Goal: Transaction & Acquisition: Purchase product/service

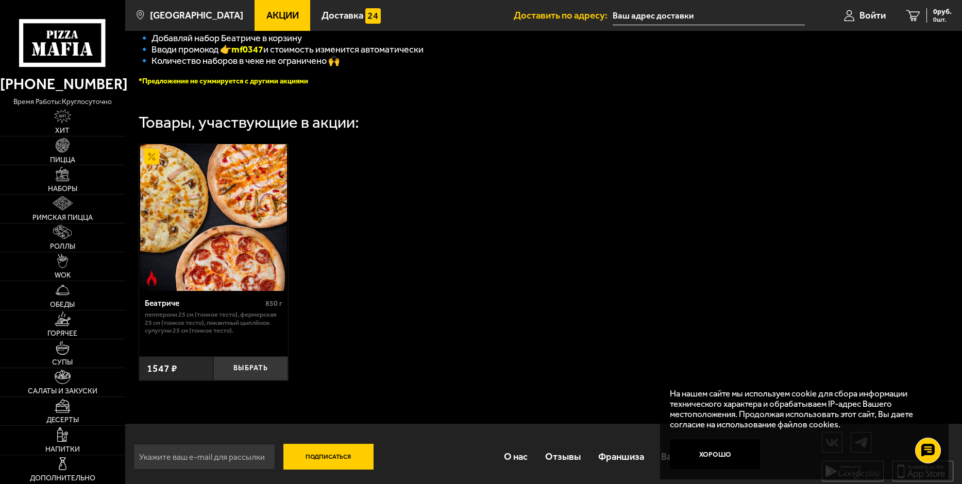
scroll to position [291, 0]
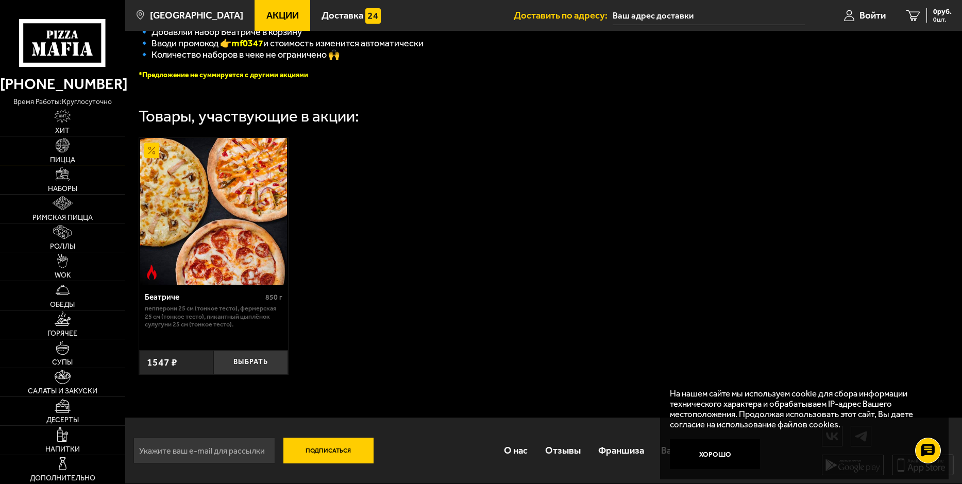
click at [69, 159] on span "Пицца" at bounding box center [62, 160] width 25 height 7
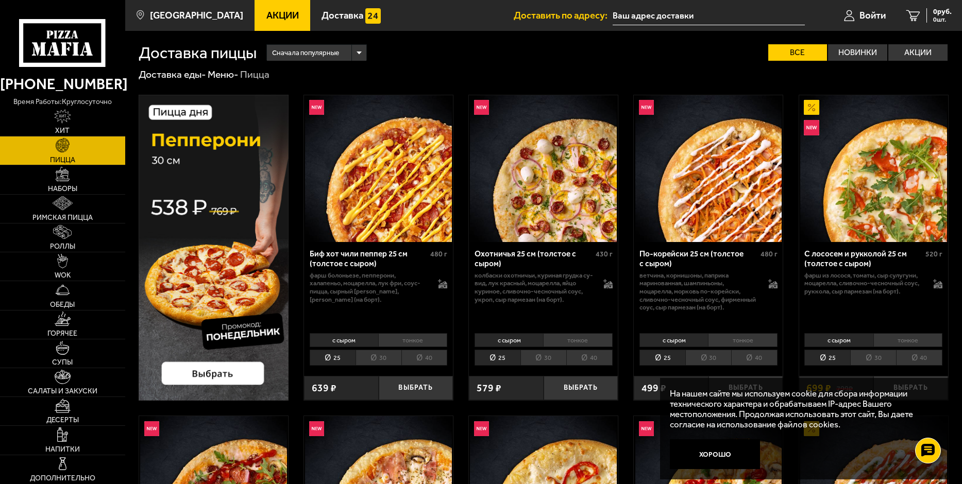
click at [548, 357] on li "30" at bounding box center [543, 358] width 46 height 16
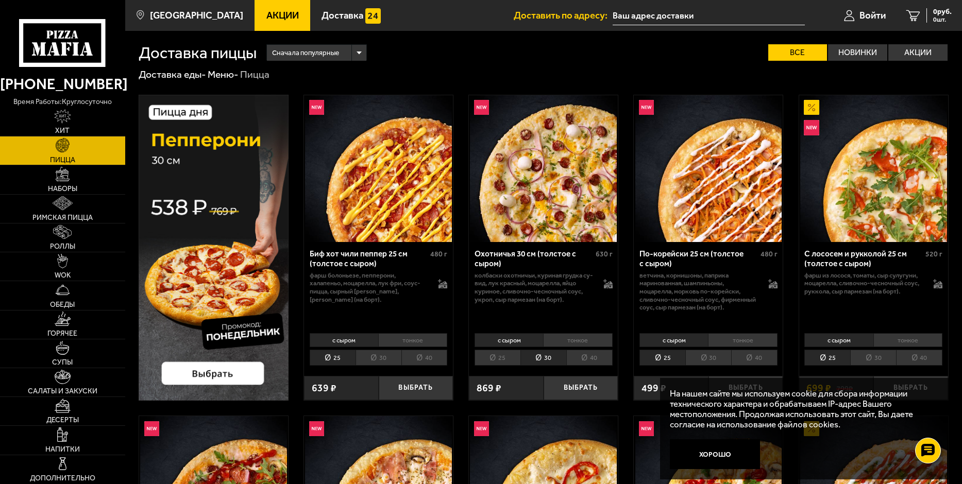
click at [574, 340] on li "тонкое" at bounding box center [577, 340] width 69 height 14
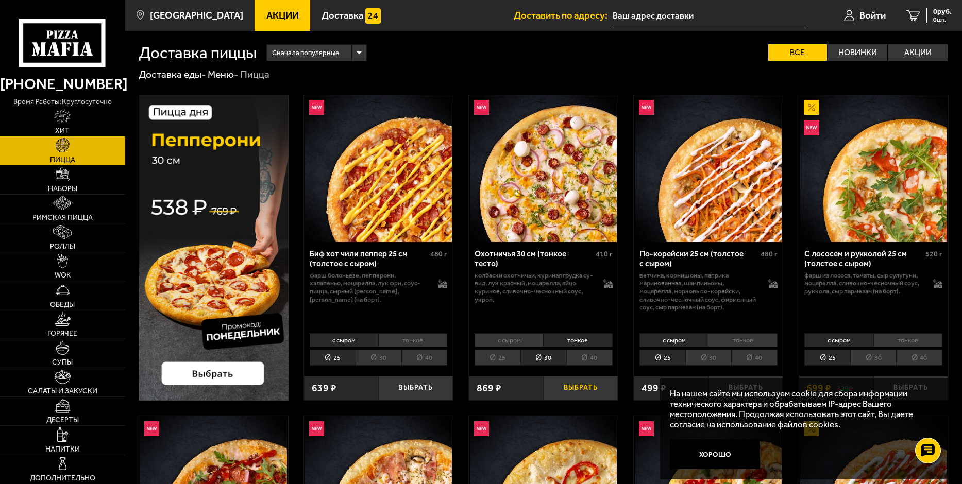
click at [576, 387] on button "Выбрать" at bounding box center [580, 388] width 75 height 25
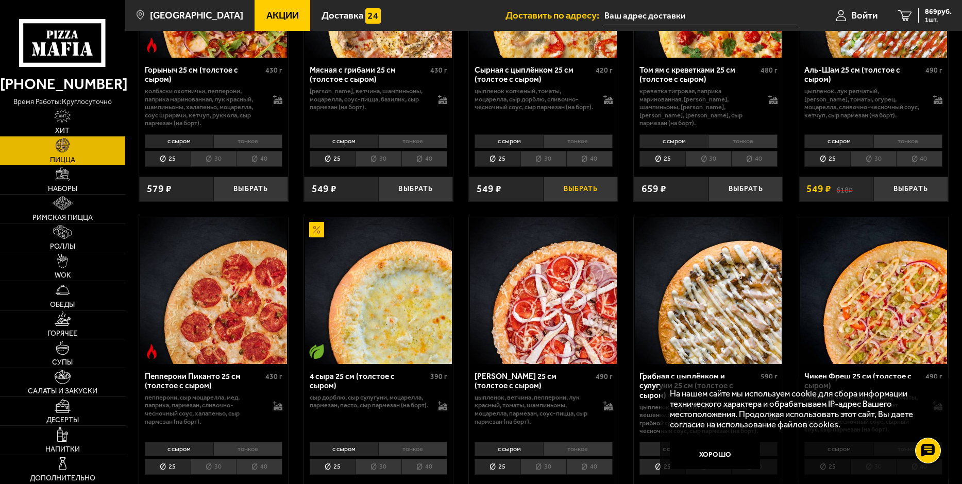
scroll to position [618, 0]
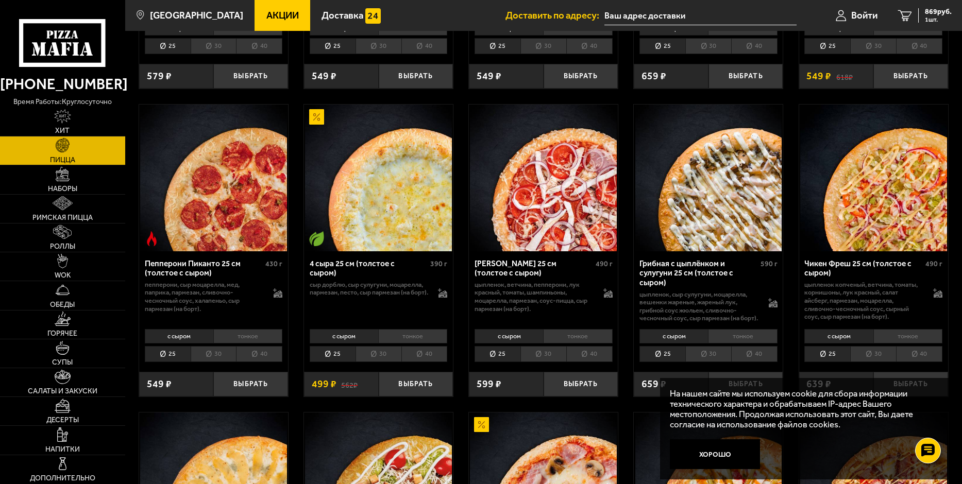
click at [409, 344] on li "тонкое" at bounding box center [412, 336] width 69 height 14
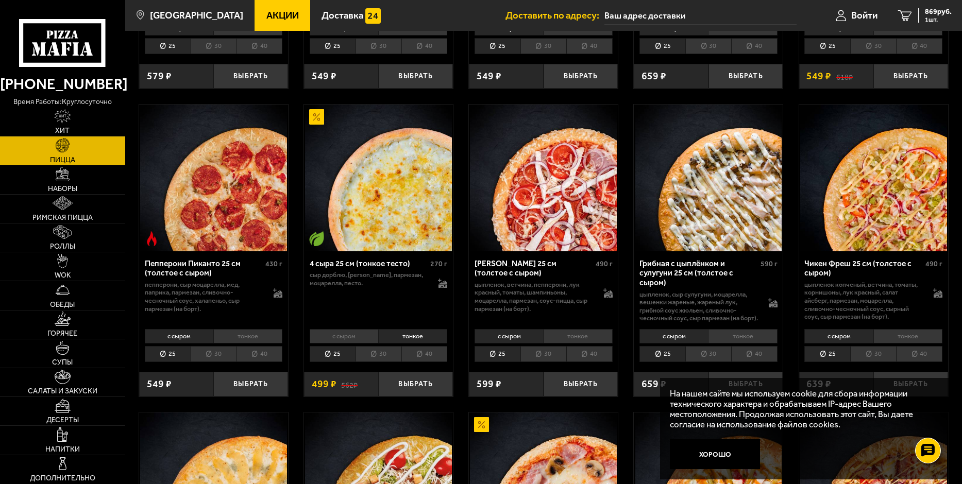
click at [385, 362] on li "30" at bounding box center [378, 354] width 46 height 16
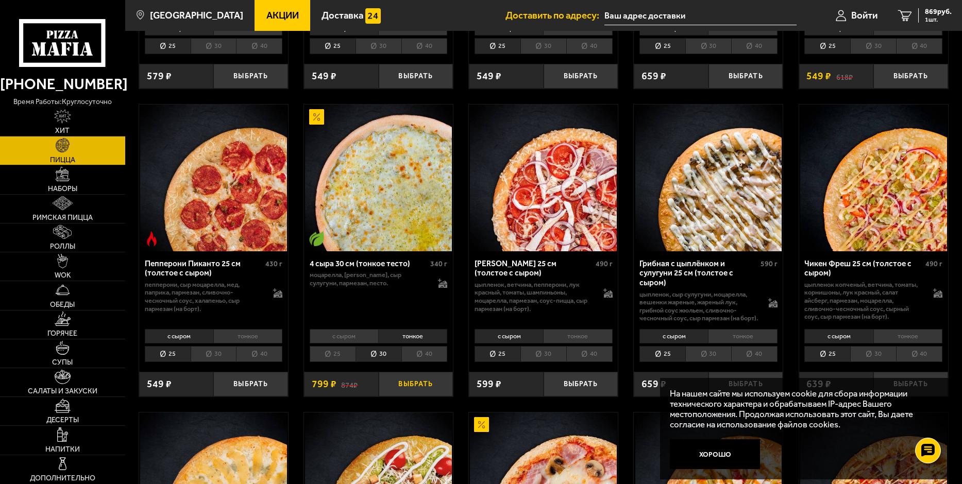
click at [418, 392] on button "Выбрать" at bounding box center [416, 384] width 75 height 25
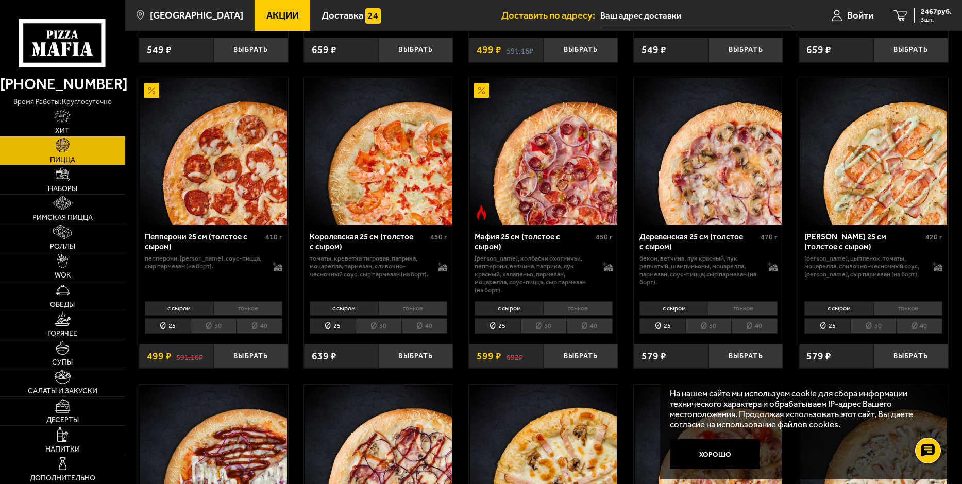
scroll to position [1288, 0]
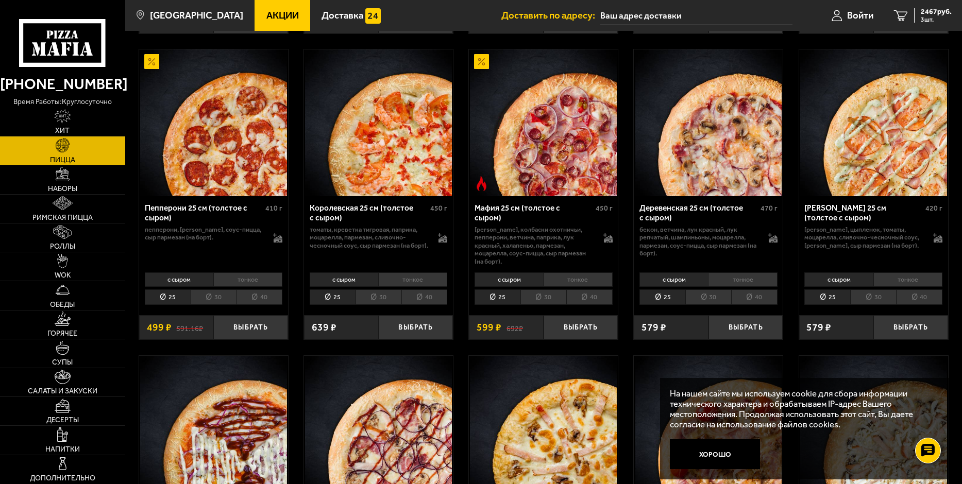
click at [215, 298] on li "30" at bounding box center [214, 297] width 46 height 16
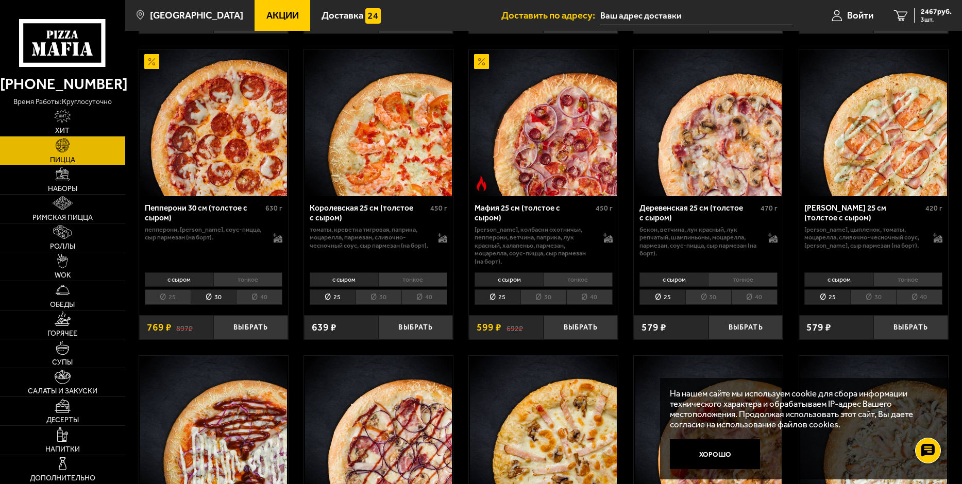
click at [240, 281] on li "тонкое" at bounding box center [247, 279] width 69 height 14
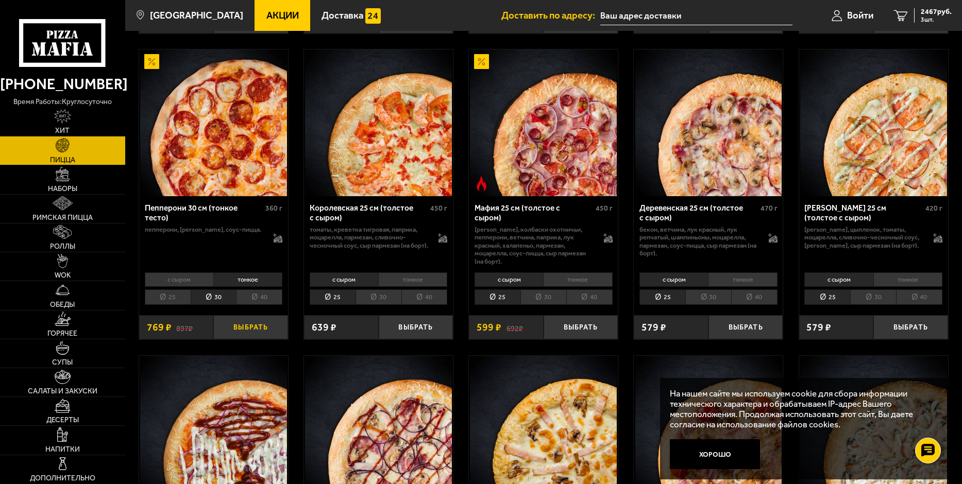
click at [252, 328] on button "Выбрать" at bounding box center [250, 327] width 75 height 25
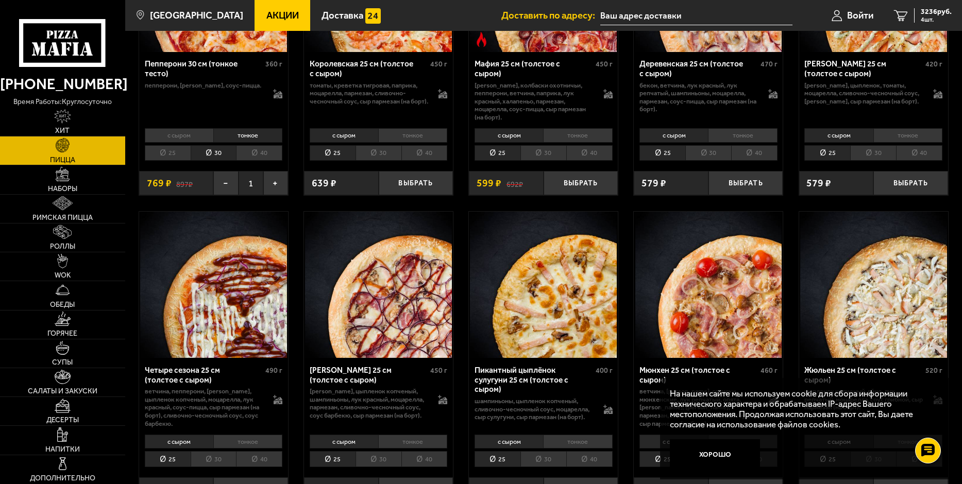
scroll to position [1442, 0]
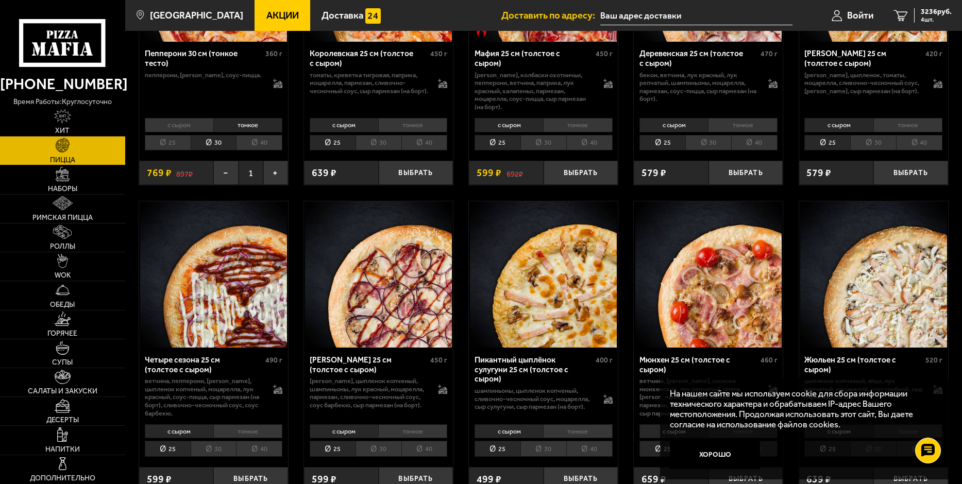
click at [566, 436] on li "тонкое" at bounding box center [577, 431] width 69 height 14
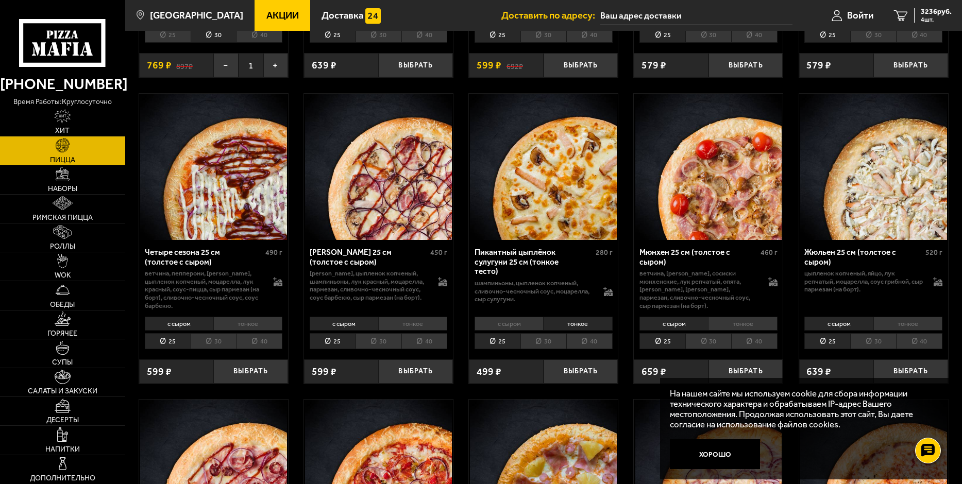
scroll to position [1597, 0]
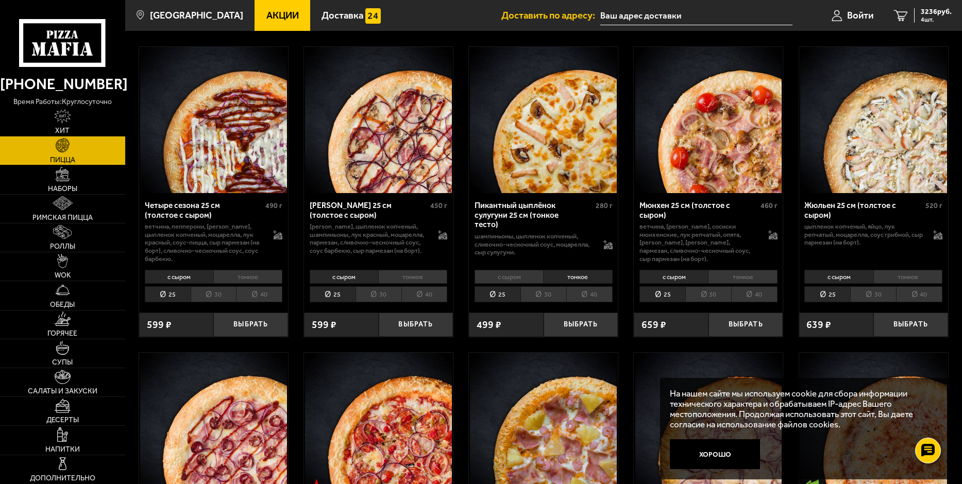
click at [549, 298] on li "30" at bounding box center [543, 294] width 46 height 16
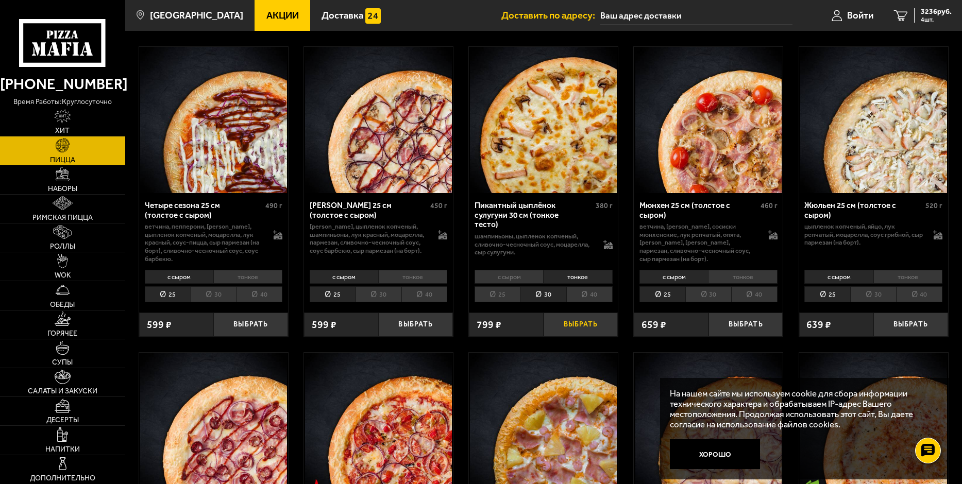
click at [579, 327] on button "Выбрать" at bounding box center [580, 325] width 75 height 25
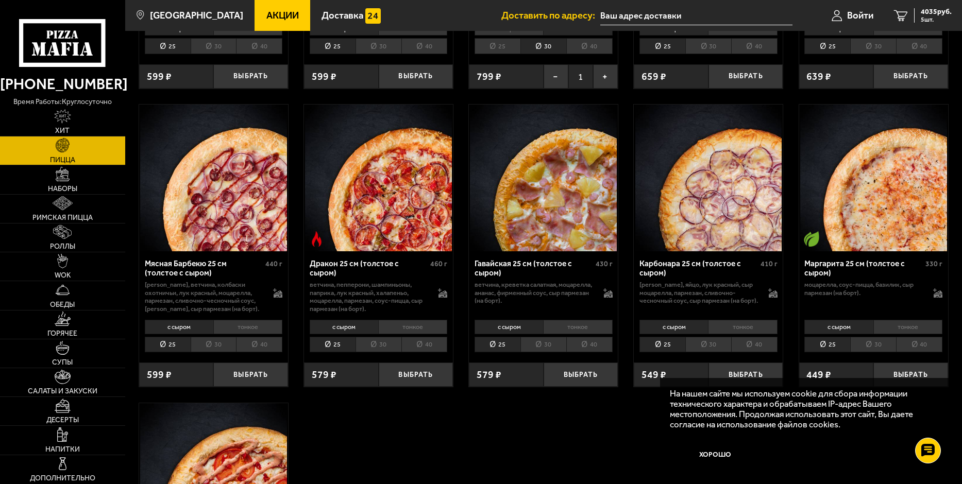
scroll to position [1854, 0]
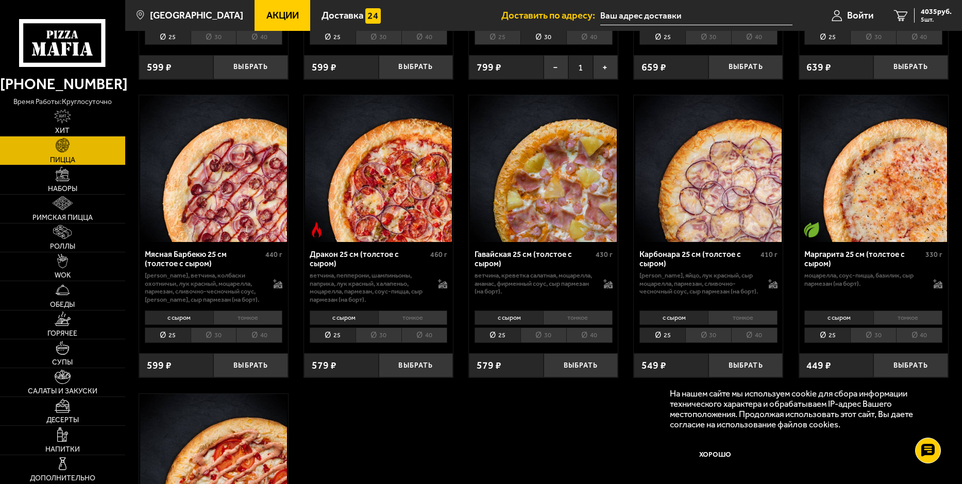
click at [573, 321] on li "тонкое" at bounding box center [577, 318] width 69 height 14
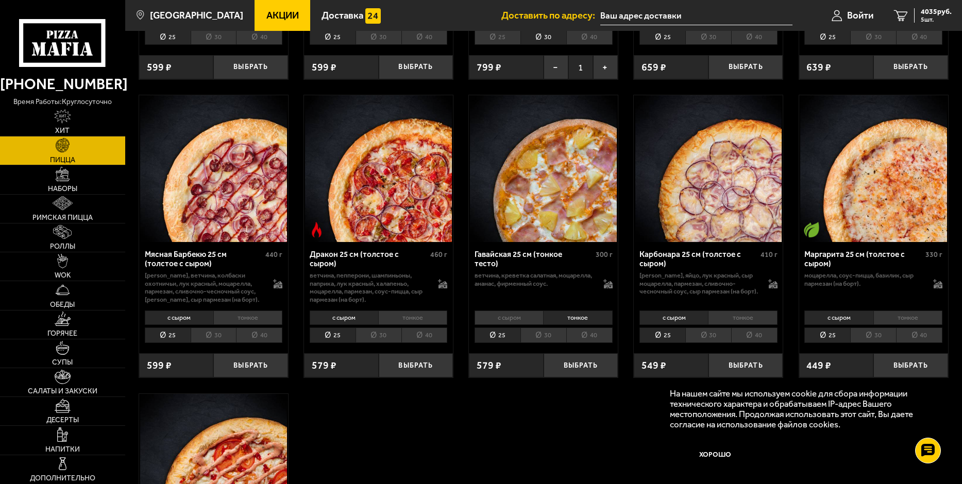
click at [541, 338] on li "30" at bounding box center [543, 336] width 46 height 16
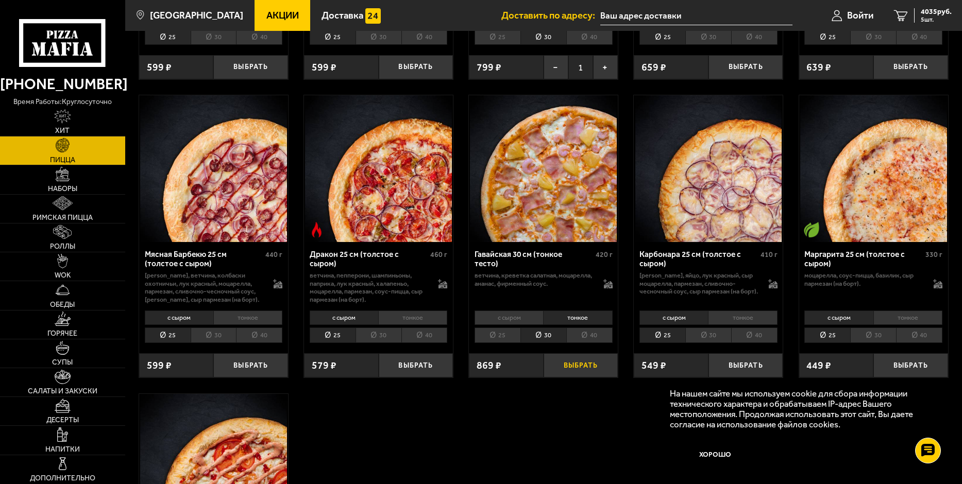
click at [569, 369] on button "Выбрать" at bounding box center [580, 365] width 75 height 25
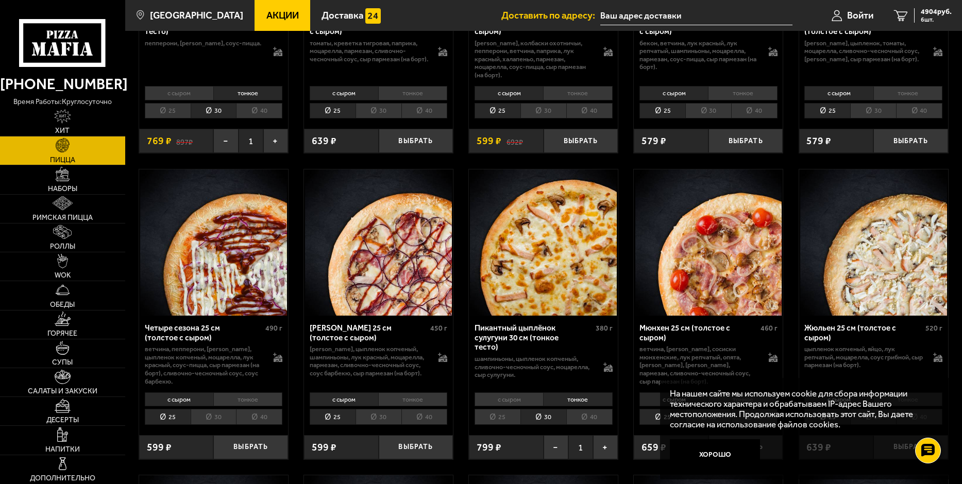
scroll to position [1442, 0]
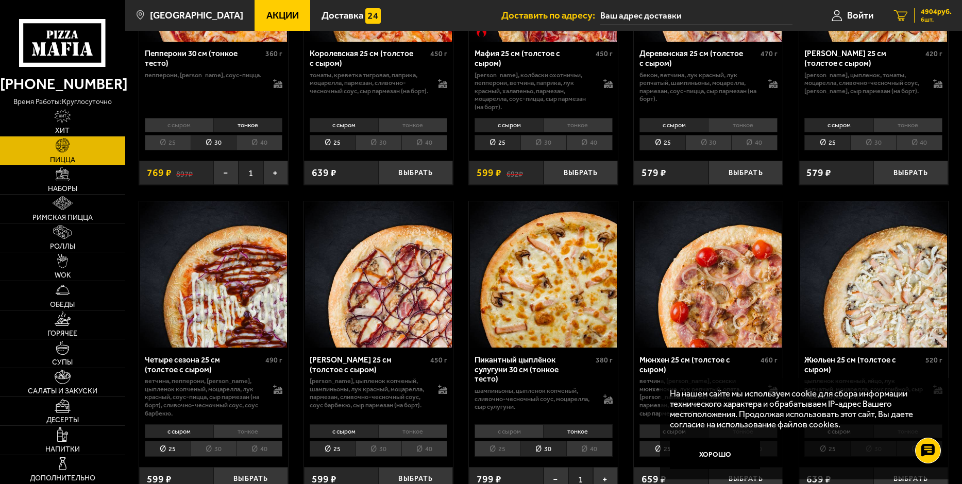
click at [929, 14] on span "4904 руб." at bounding box center [935, 11] width 31 height 7
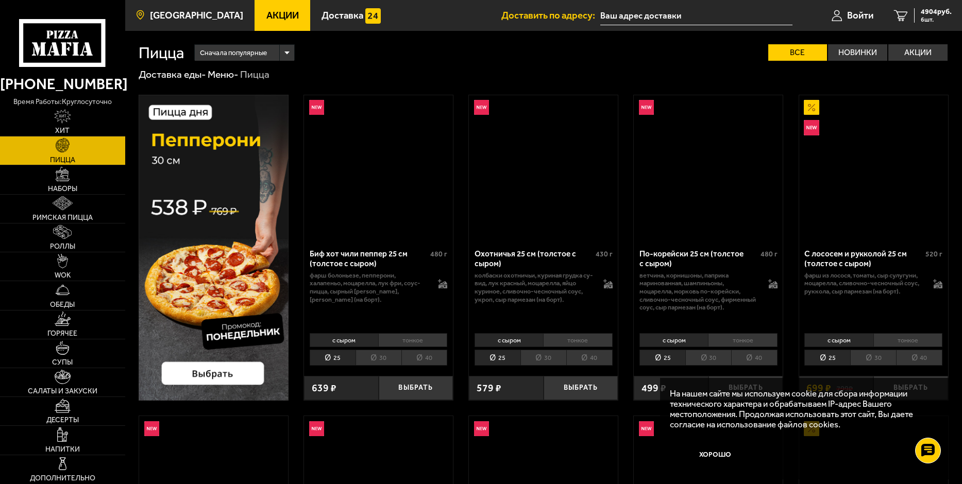
scroll to position [1442, 0]
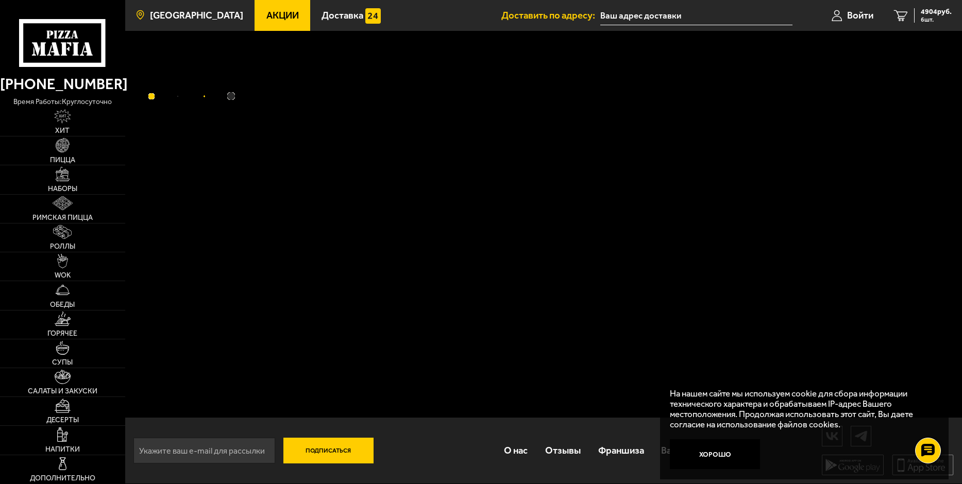
scroll to position [133, 0]
